Goal: Task Accomplishment & Management: Use online tool/utility

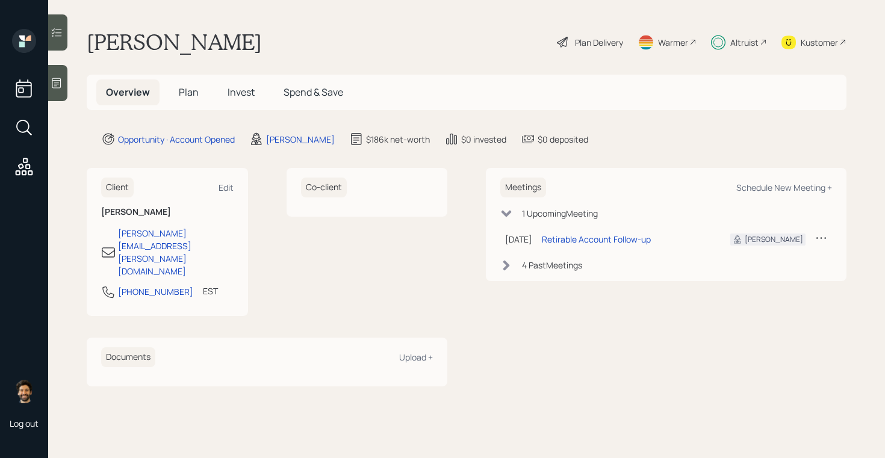
click at [236, 92] on span "Invest" at bounding box center [240, 91] width 27 height 13
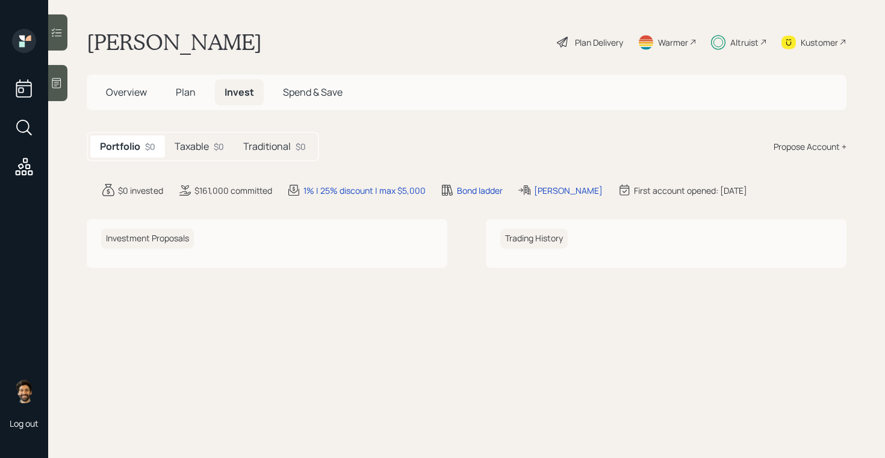
click at [212, 138] on div "Taxable $0" at bounding box center [199, 146] width 69 height 22
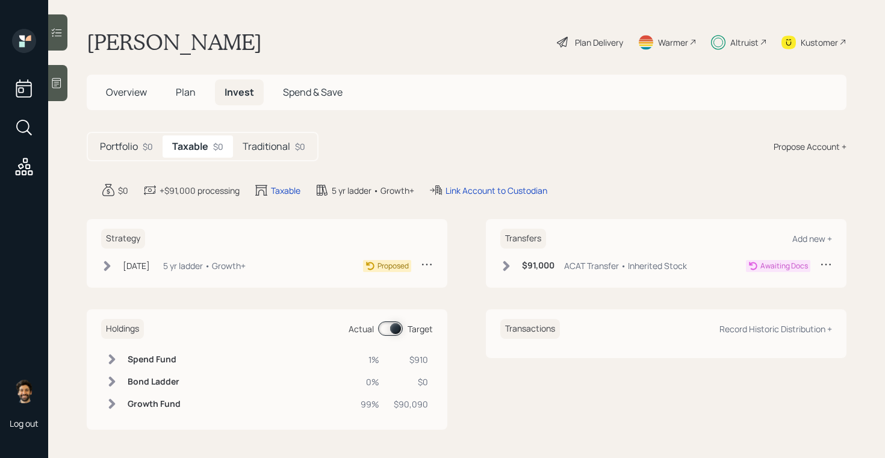
click at [271, 134] on div "Portfolio $0 Taxable $0 Traditional $0" at bounding box center [203, 146] width 232 height 29
click at [279, 142] on h5 "Traditional" at bounding box center [267, 146] width 48 height 11
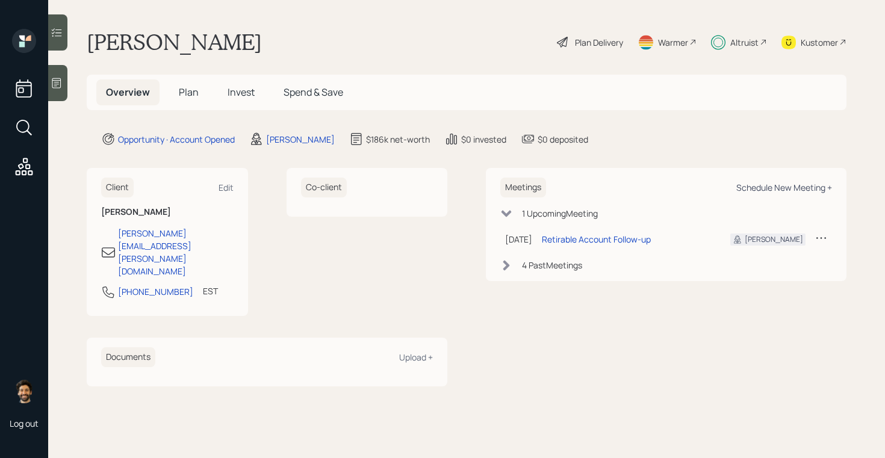
click at [770, 190] on div "Schedule New Meeting +" at bounding box center [784, 187] width 96 height 11
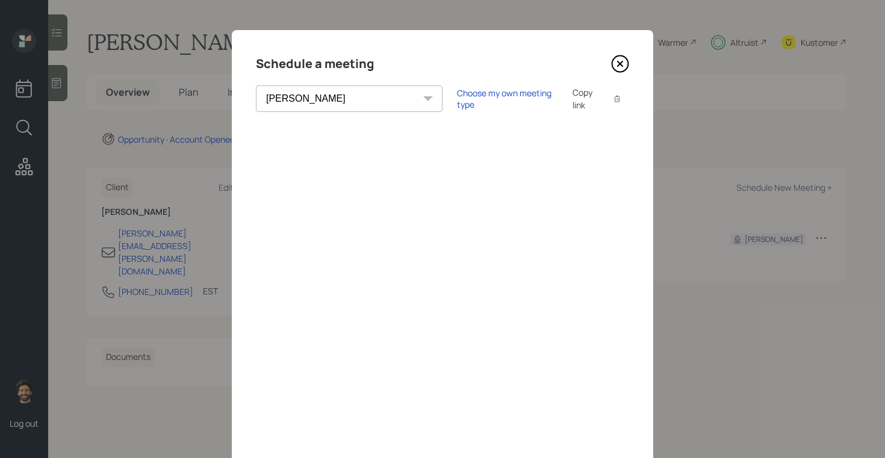
click at [337, 93] on select "[PERSON_NAME] [PERSON_NAME] [PERSON_NAME] [PERSON_NAME] [PERSON_NAME] [PERSON_N…" at bounding box center [349, 98] width 187 height 26
select select "ade3b313-576a-42c5-b346-1eb294908ae6"
click at [256, 85] on select "[PERSON_NAME] [PERSON_NAME] [PERSON_NAME] [PERSON_NAME] [PERSON_NAME] [PERSON_N…" at bounding box center [349, 98] width 187 height 26
click at [572, 100] on div "Copy link" at bounding box center [586, 98] width 28 height 25
